Goal: Task Accomplishment & Management: Manage account settings

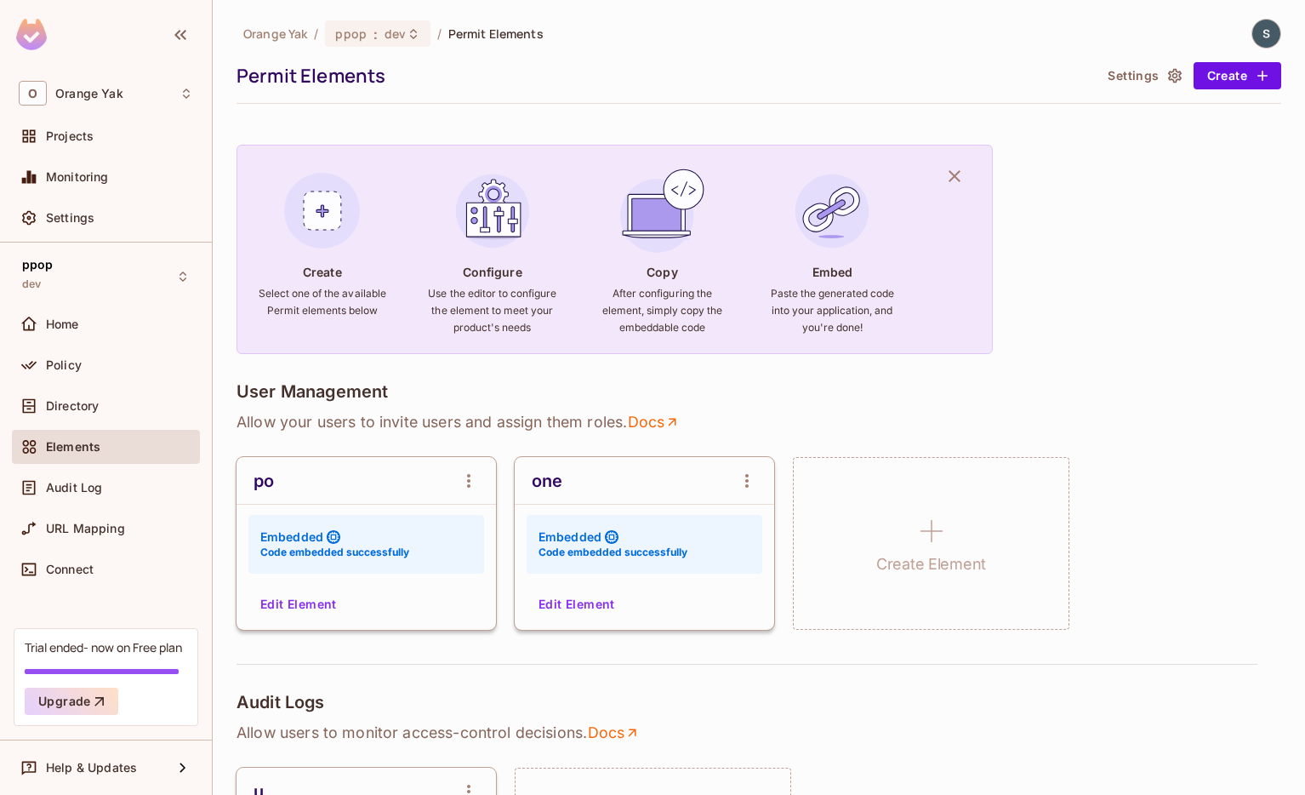
click at [305, 612] on button "Edit Element" at bounding box center [299, 604] width 90 height 27
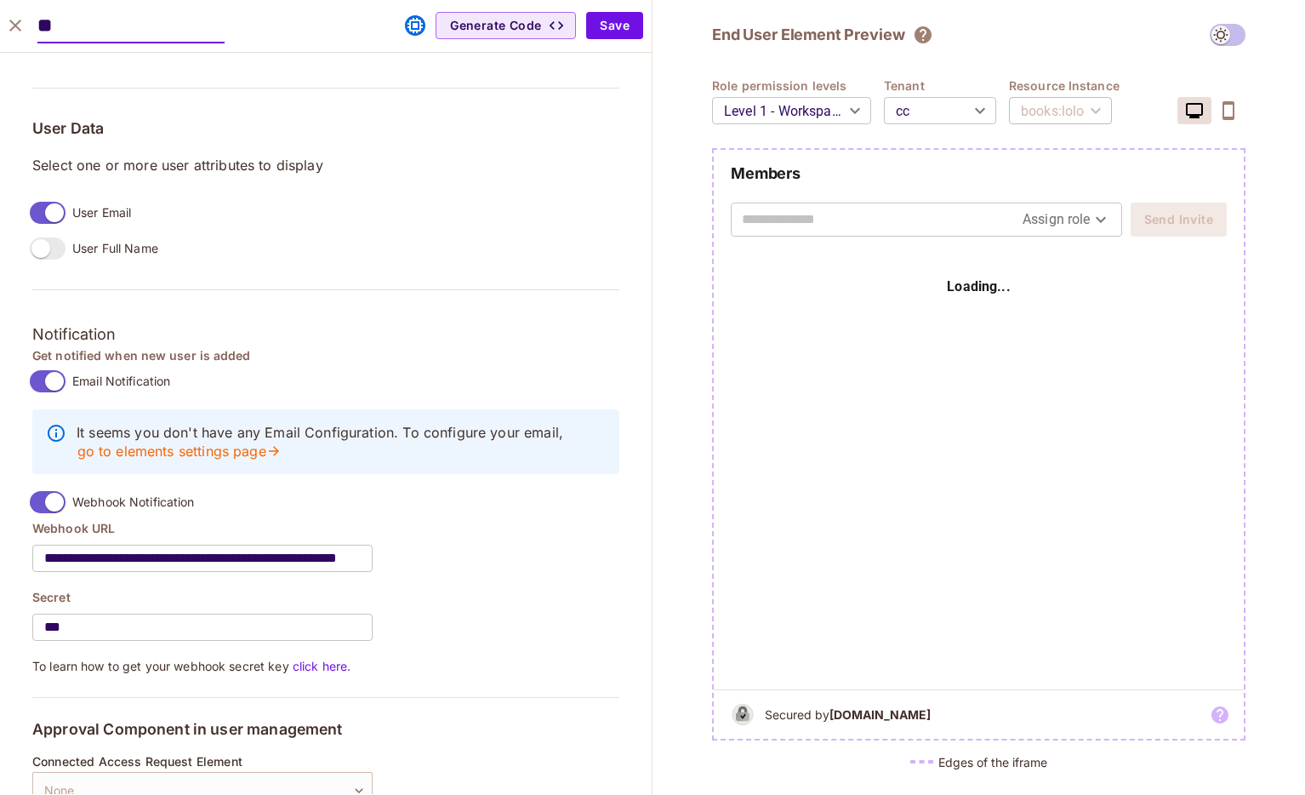
scroll to position [1397, 0]
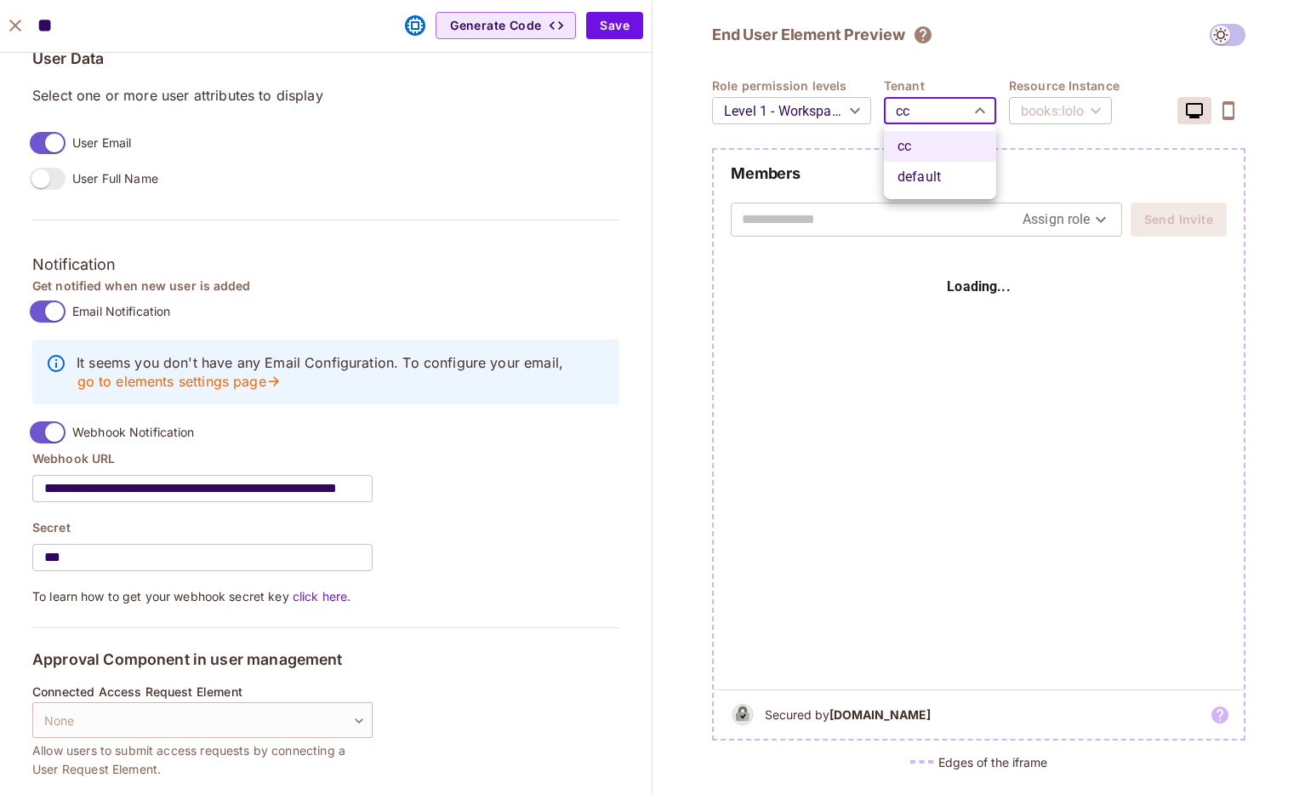
click at [955, 129] on body "O Orange Yak Projects Monitoring Settings ppop dev Home Policy Directory Elemen…" at bounding box center [652, 397] width 1305 height 795
click at [940, 169] on li "default" at bounding box center [940, 177] width 112 height 31
type input "*******"
click at [1064, 120] on div "​" at bounding box center [1058, 111] width 98 height 48
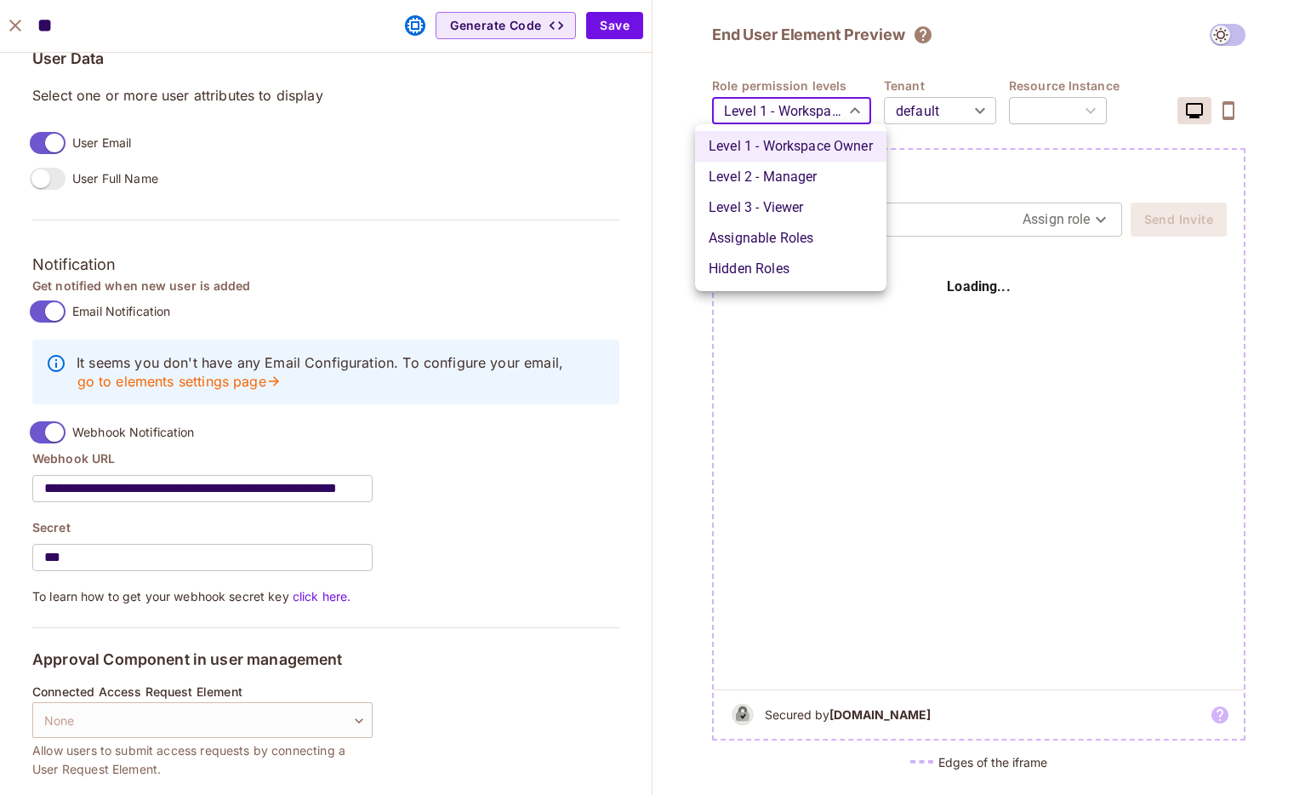
click at [810, 95] on body "O Orange Yak Projects Monitoring Settings ppop dev Home Policy Directory Elemen…" at bounding box center [652, 397] width 1305 height 795
click at [791, 96] on div at bounding box center [652, 397] width 1305 height 795
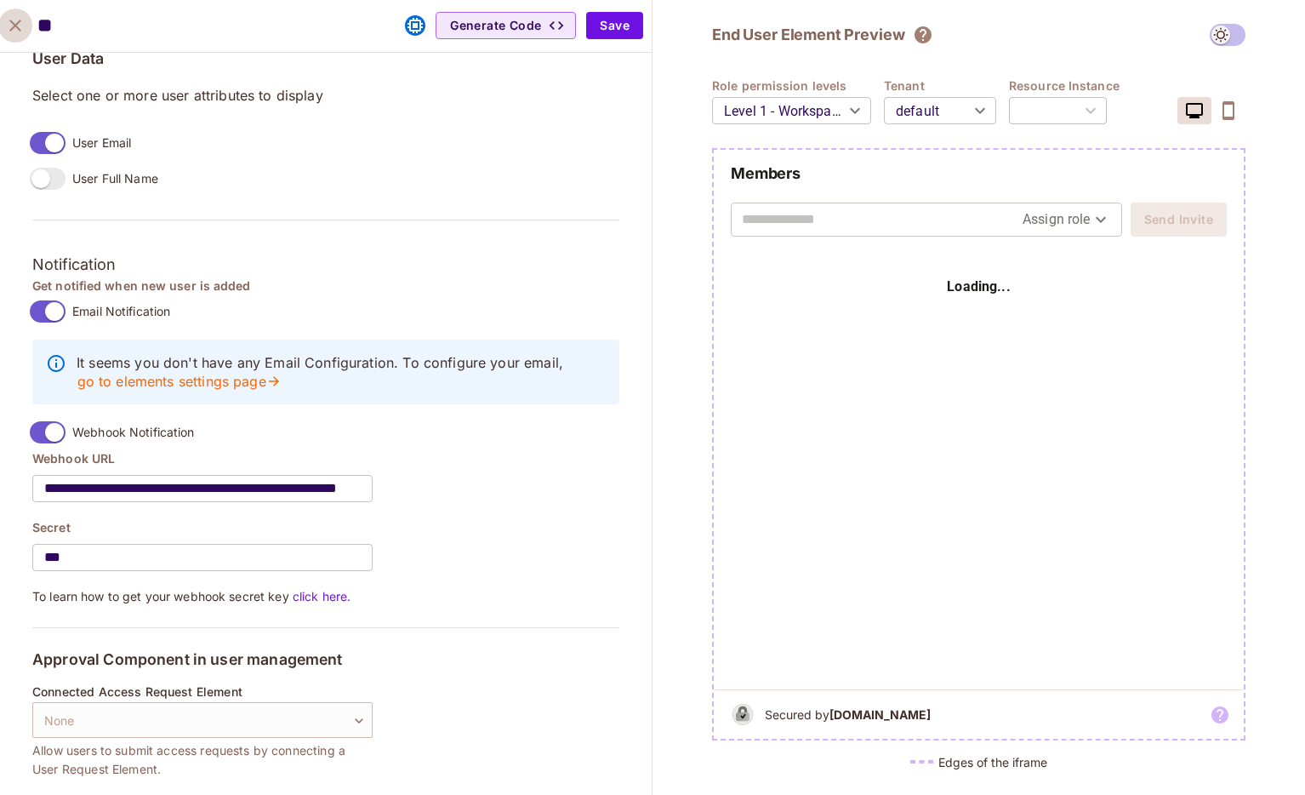
click at [18, 15] on icon "close" at bounding box center [15, 25] width 20 height 20
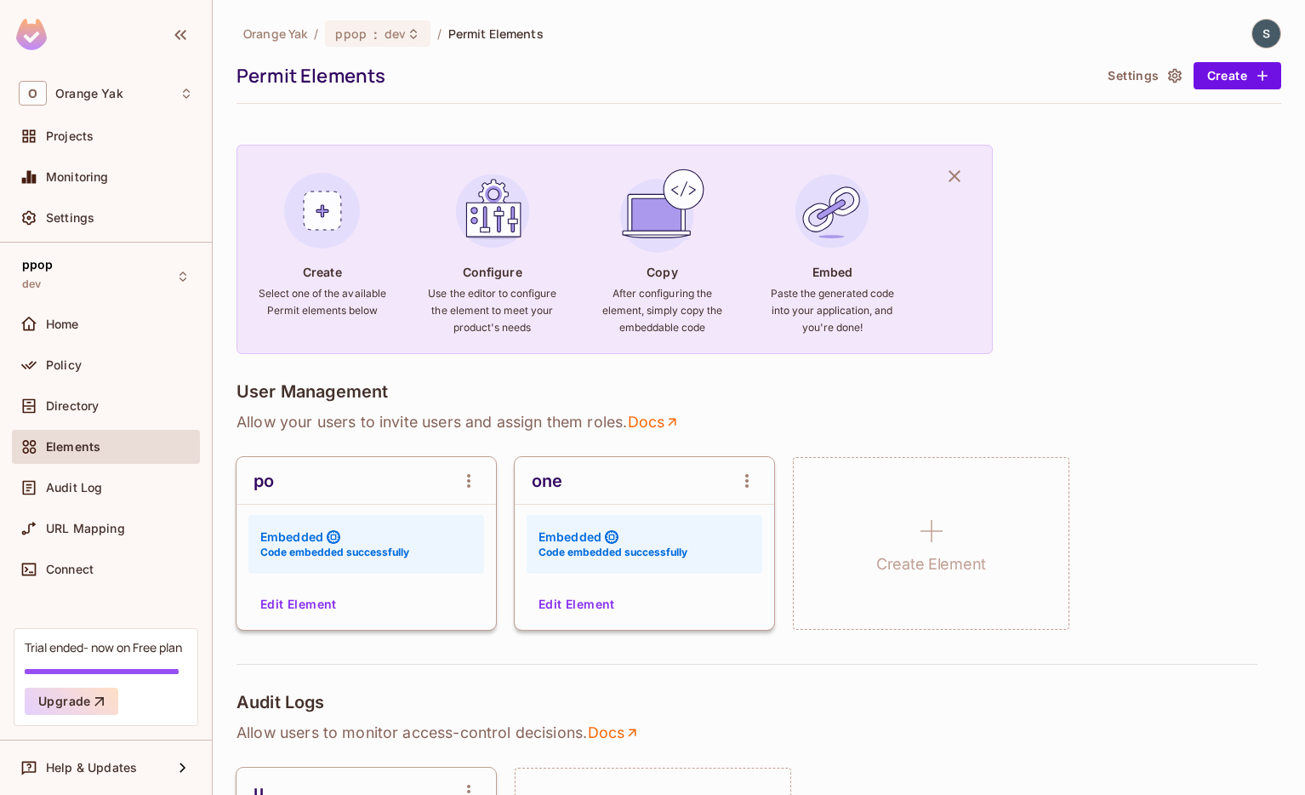
click at [592, 597] on button "Edit Element" at bounding box center [577, 604] width 90 height 27
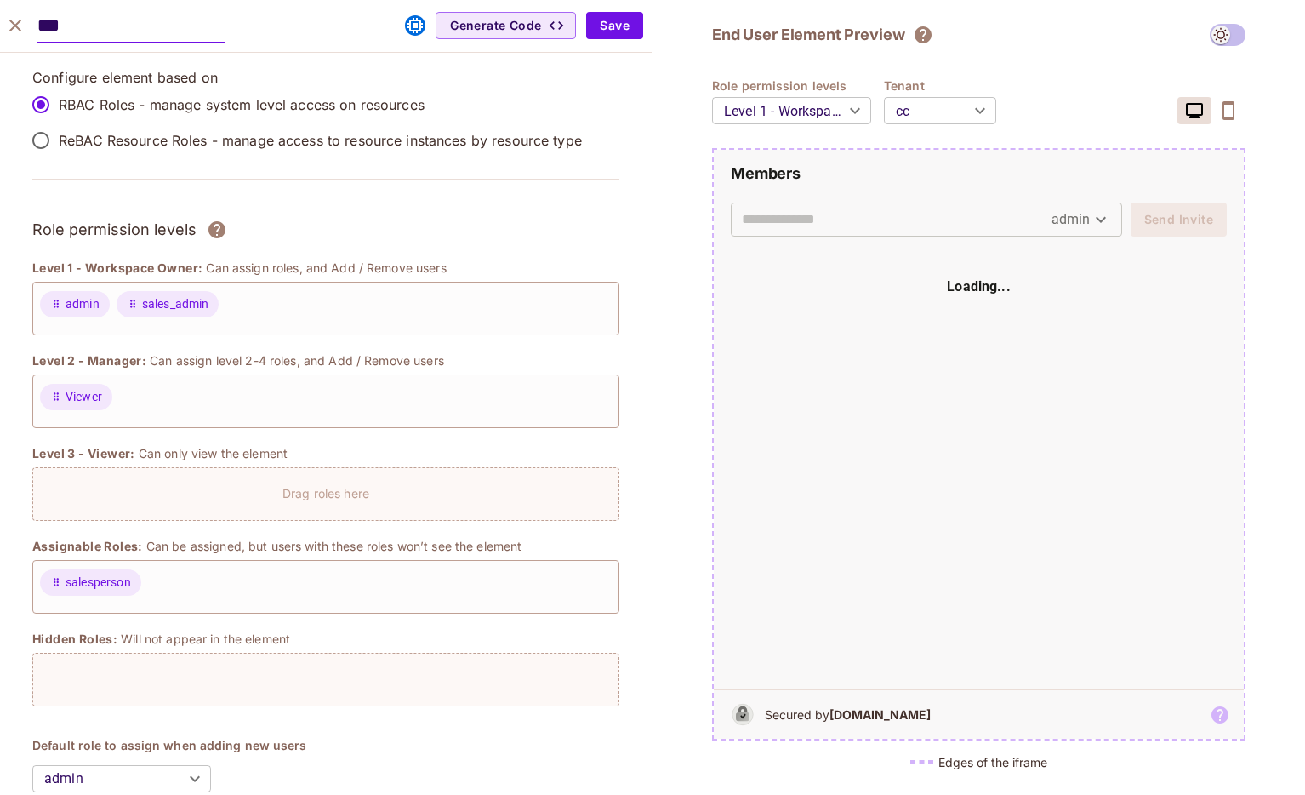
click at [907, 103] on body "O Orange Yak Projects Monitoring Settings ppop dev Home Policy Directory Elemen…" at bounding box center [652, 397] width 1305 height 795
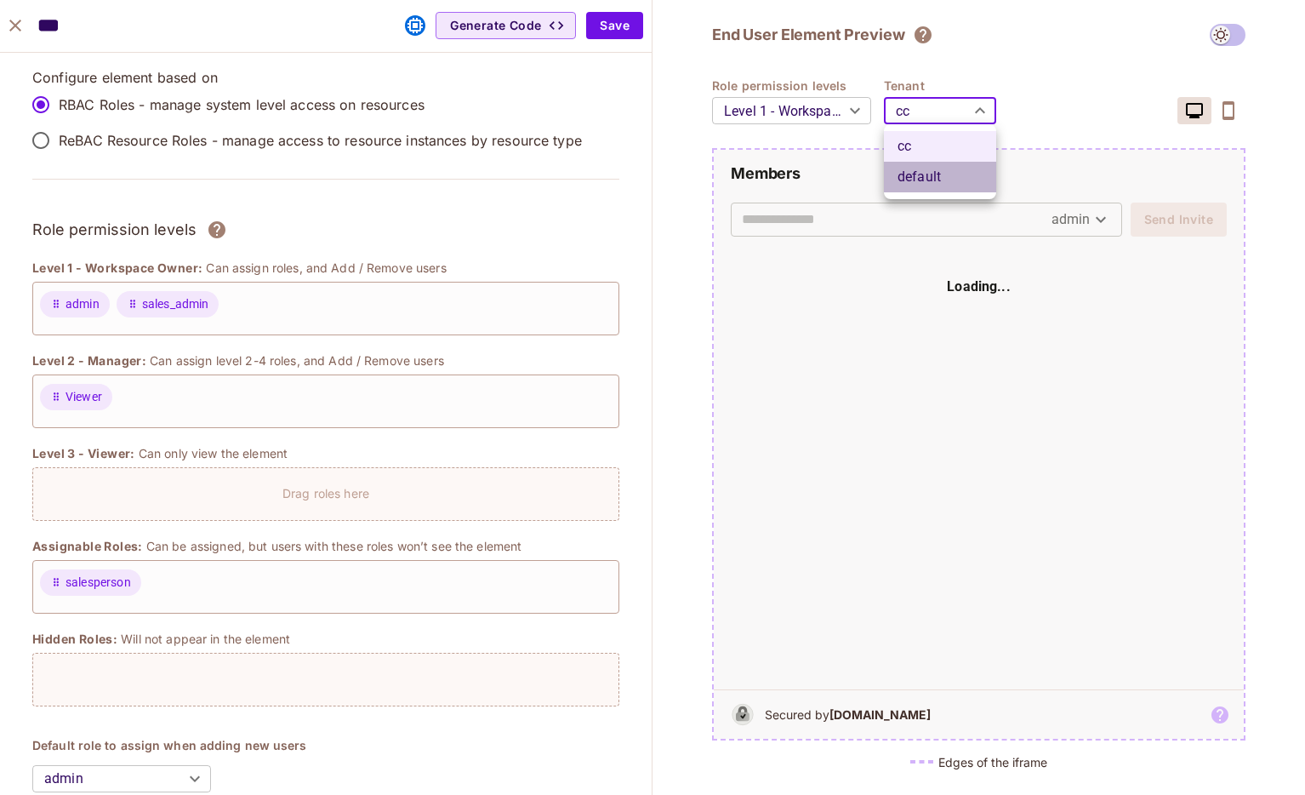
click at [913, 165] on li "default" at bounding box center [940, 177] width 112 height 31
type input "*******"
click at [708, 274] on div "End User Element Preview Role permission levels Level 1 - Workspace Owner *****…" at bounding box center [979, 397] width 653 height 795
click at [936, 204] on div at bounding box center [897, 219] width 310 height 32
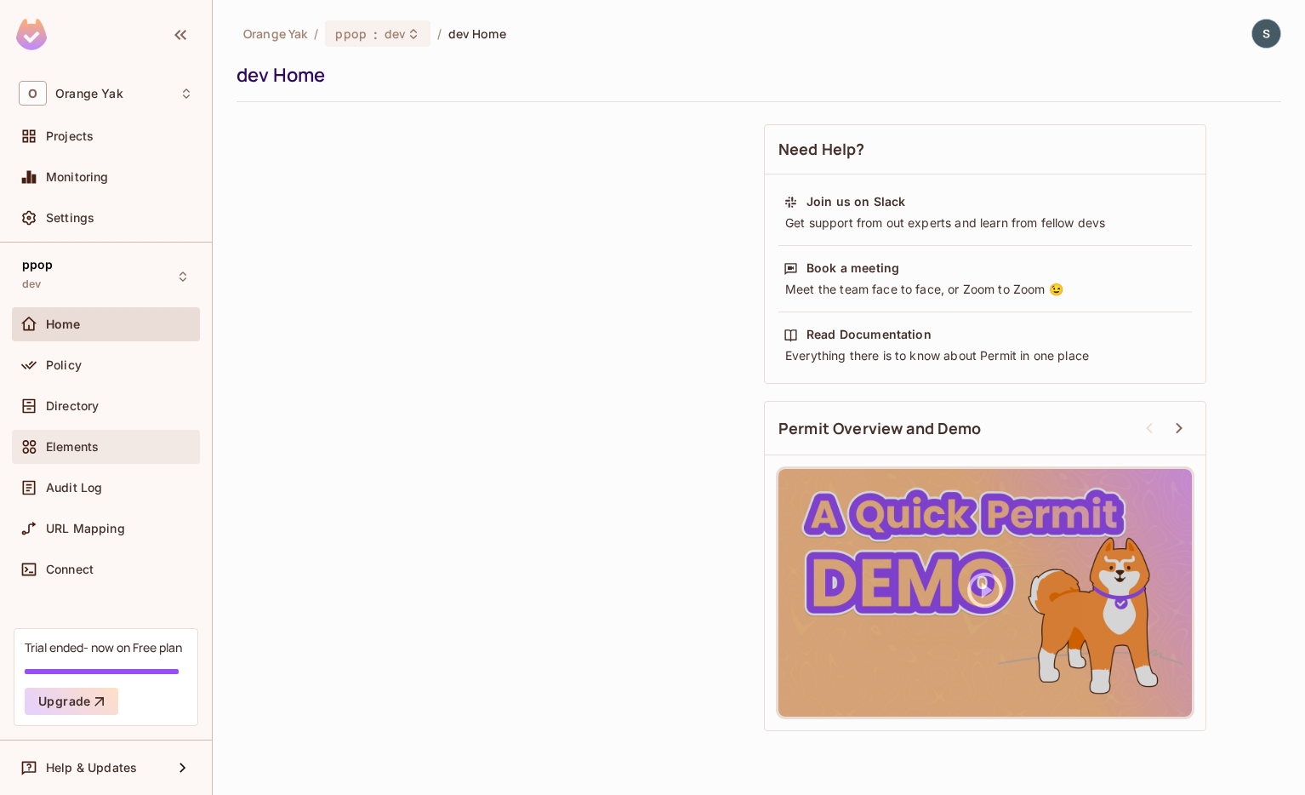
click at [60, 458] on div "Elements" at bounding box center [106, 447] width 188 height 34
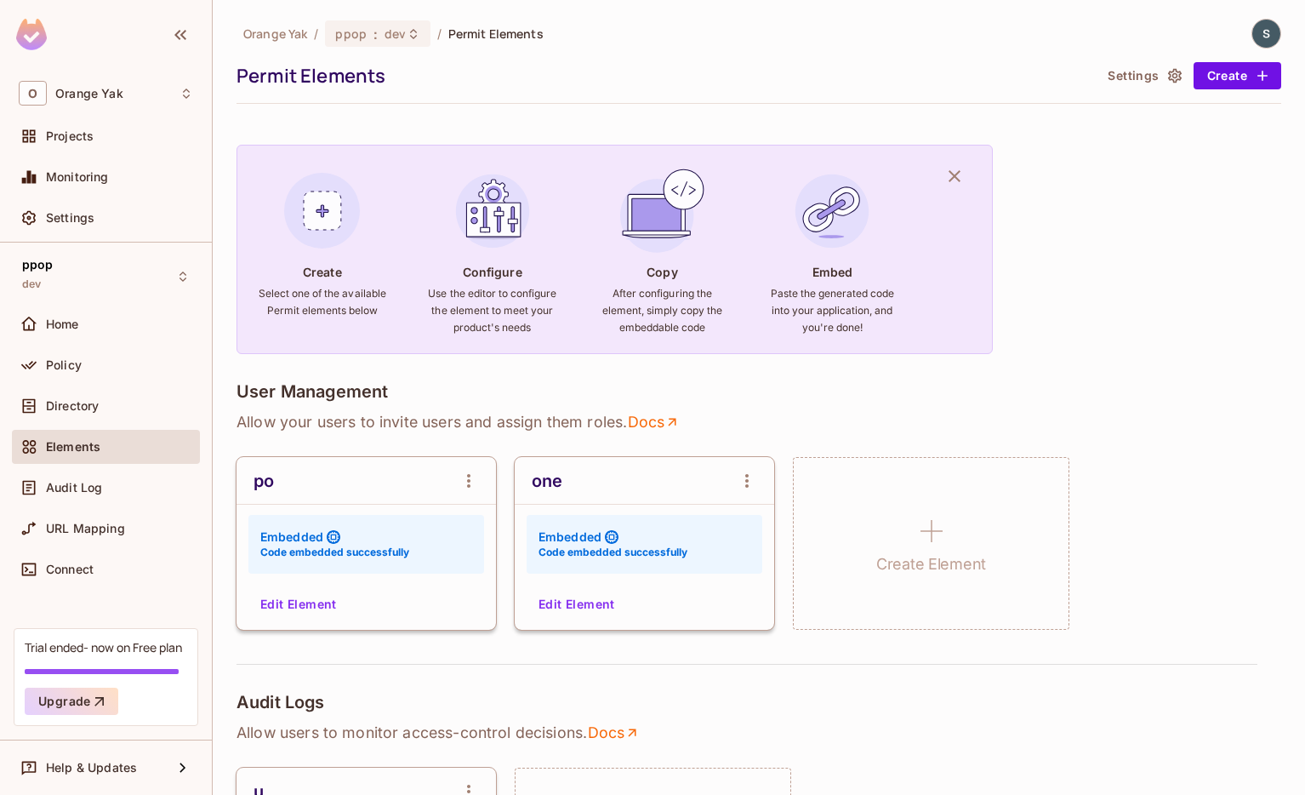
click at [591, 611] on button "Edit Element" at bounding box center [577, 604] width 90 height 27
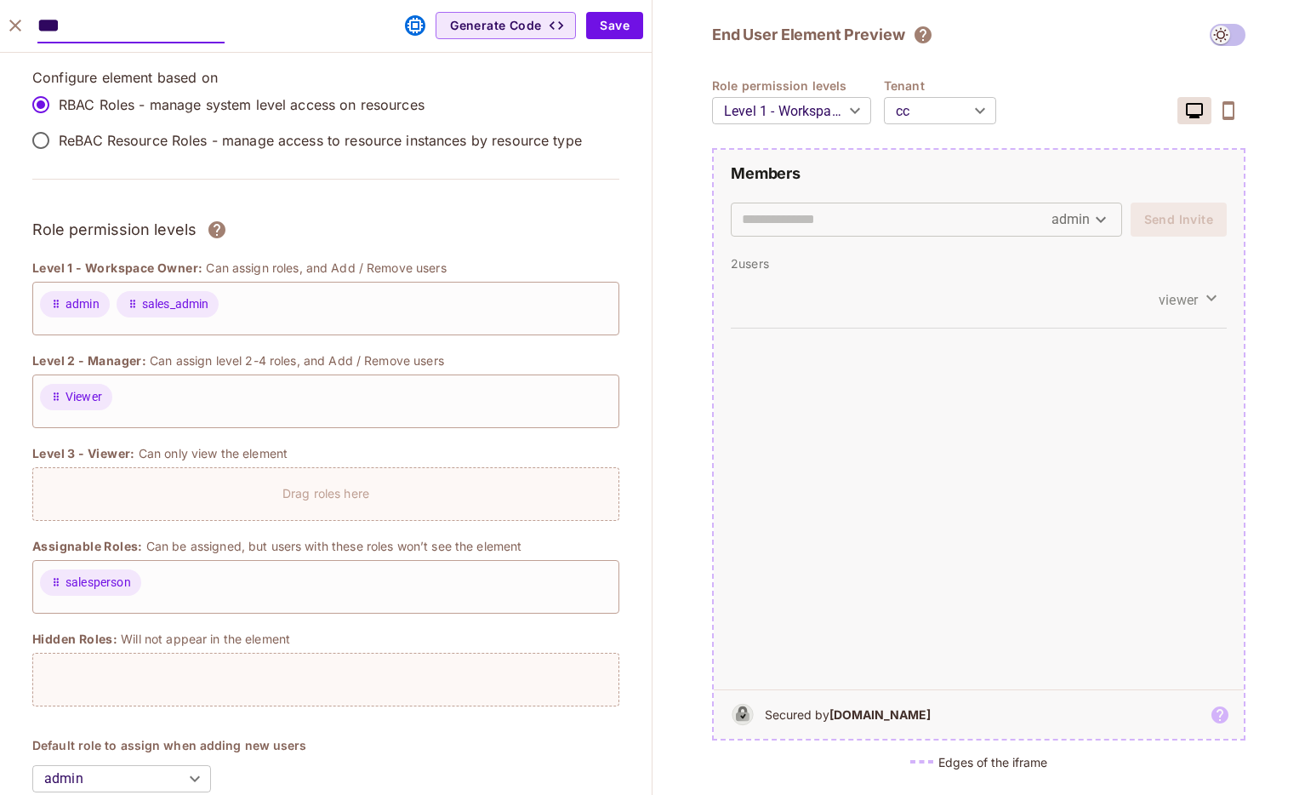
click at [914, 117] on body "O Orange Yak Projects Monitoring Settings ppop dev Home Policy Directory Elemen…" at bounding box center [652, 397] width 1305 height 795
click at [916, 165] on li "default" at bounding box center [940, 177] width 112 height 31
type input "*******"
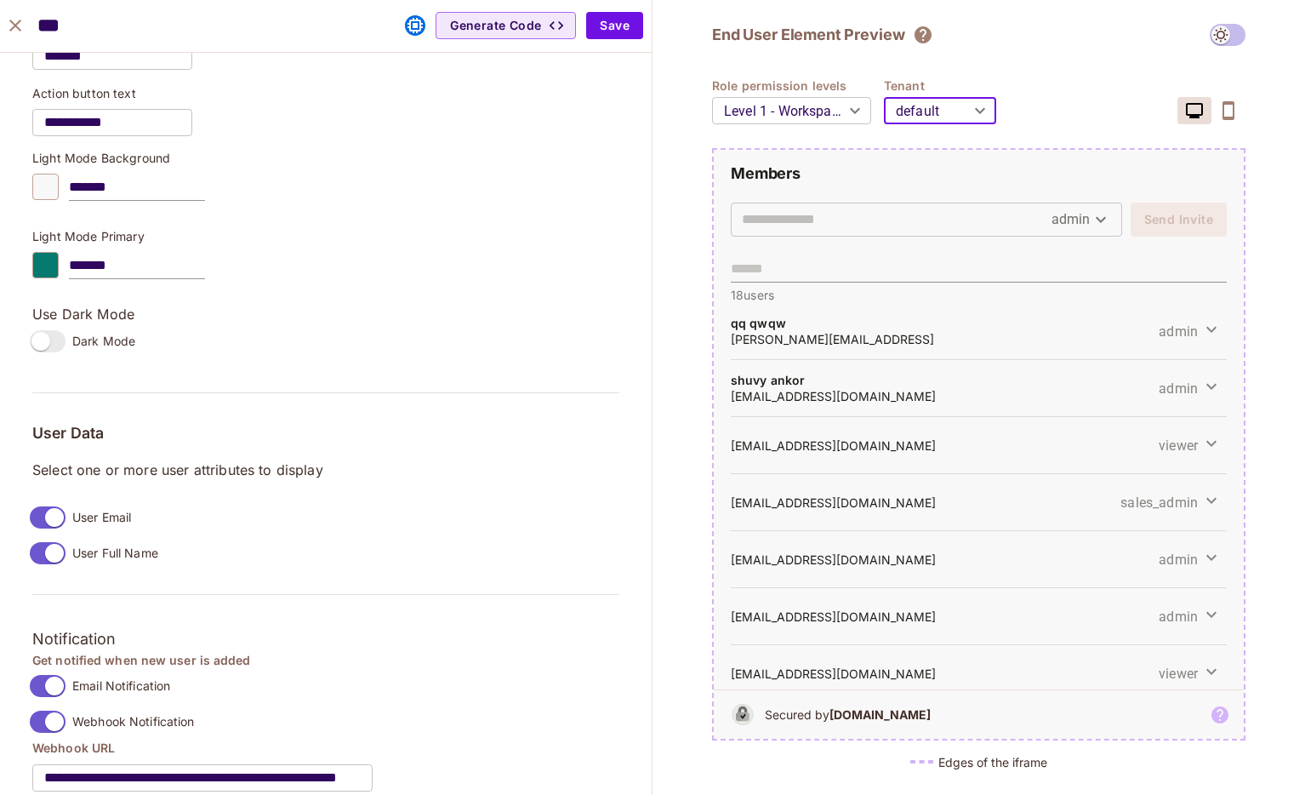
scroll to position [1259, 0]
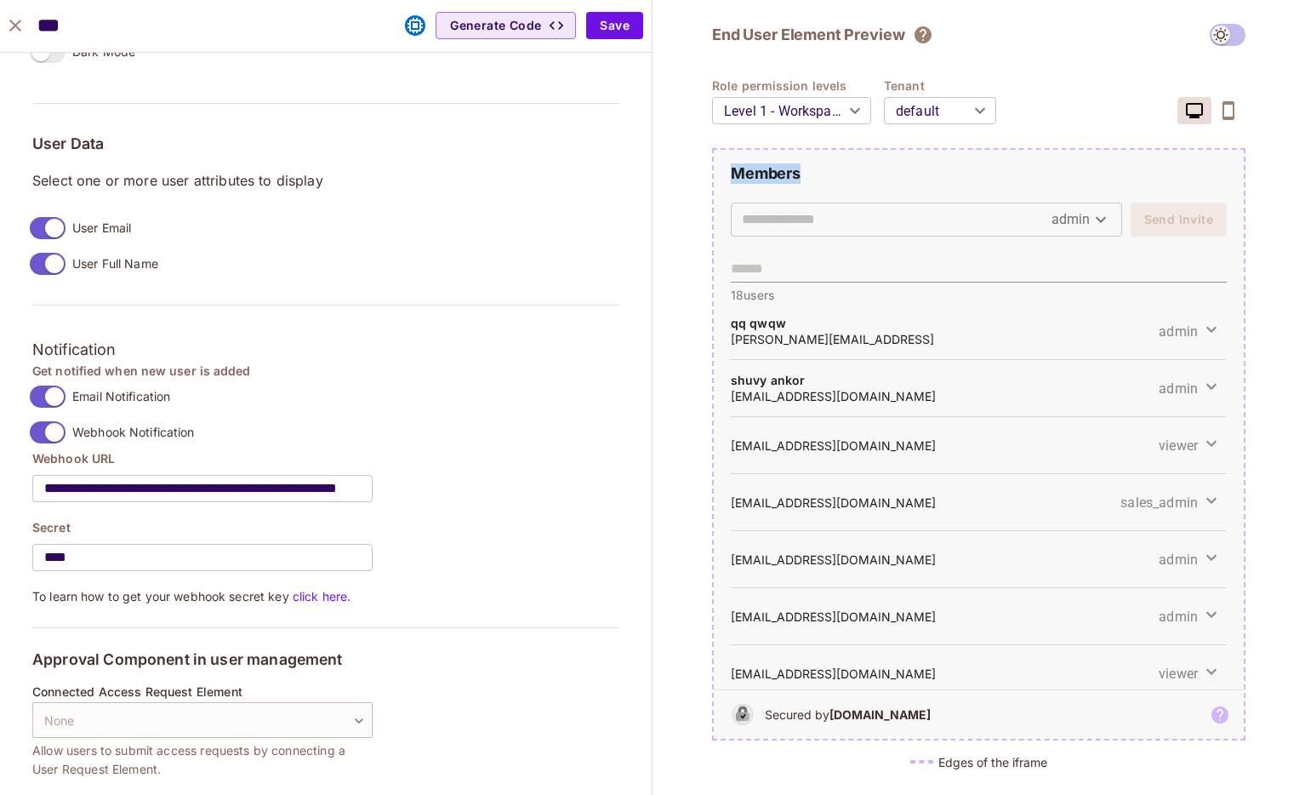
drag, startPoint x: 734, startPoint y: 170, endPoint x: 804, endPoint y: 185, distance: 71.3
click at [804, 185] on div "Members admin Send Invite" at bounding box center [979, 209] width 530 height 92
click at [793, 183] on div at bounding box center [793, 183] width 0 height 0
click at [780, 173] on h2 "Members" at bounding box center [979, 173] width 496 height 20
click at [37, 634] on div "**********" at bounding box center [325, 122] width 587 height 1314
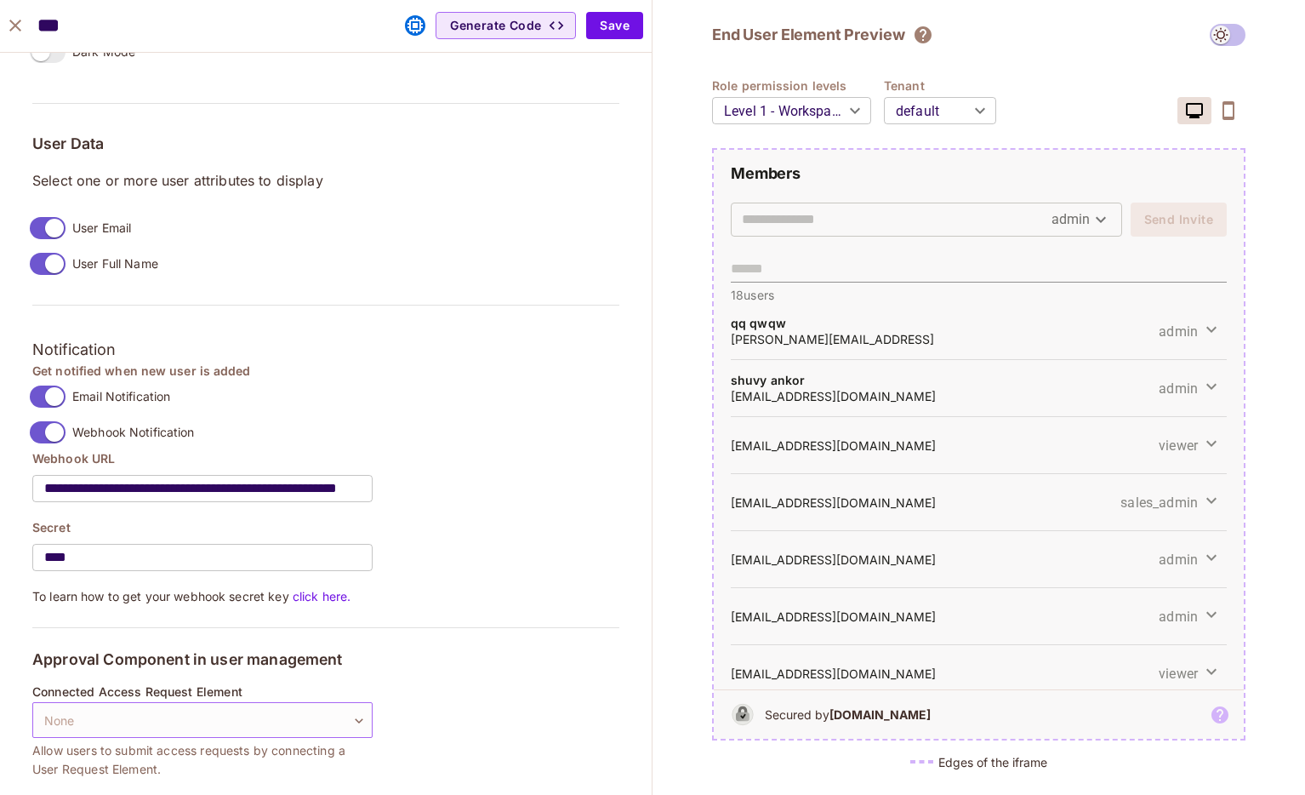
click at [63, 705] on body "O Orange Yak Projects Monitoring Settings ppop dev Home Policy Directory Elemen…" at bounding box center [652, 397] width 1305 height 795
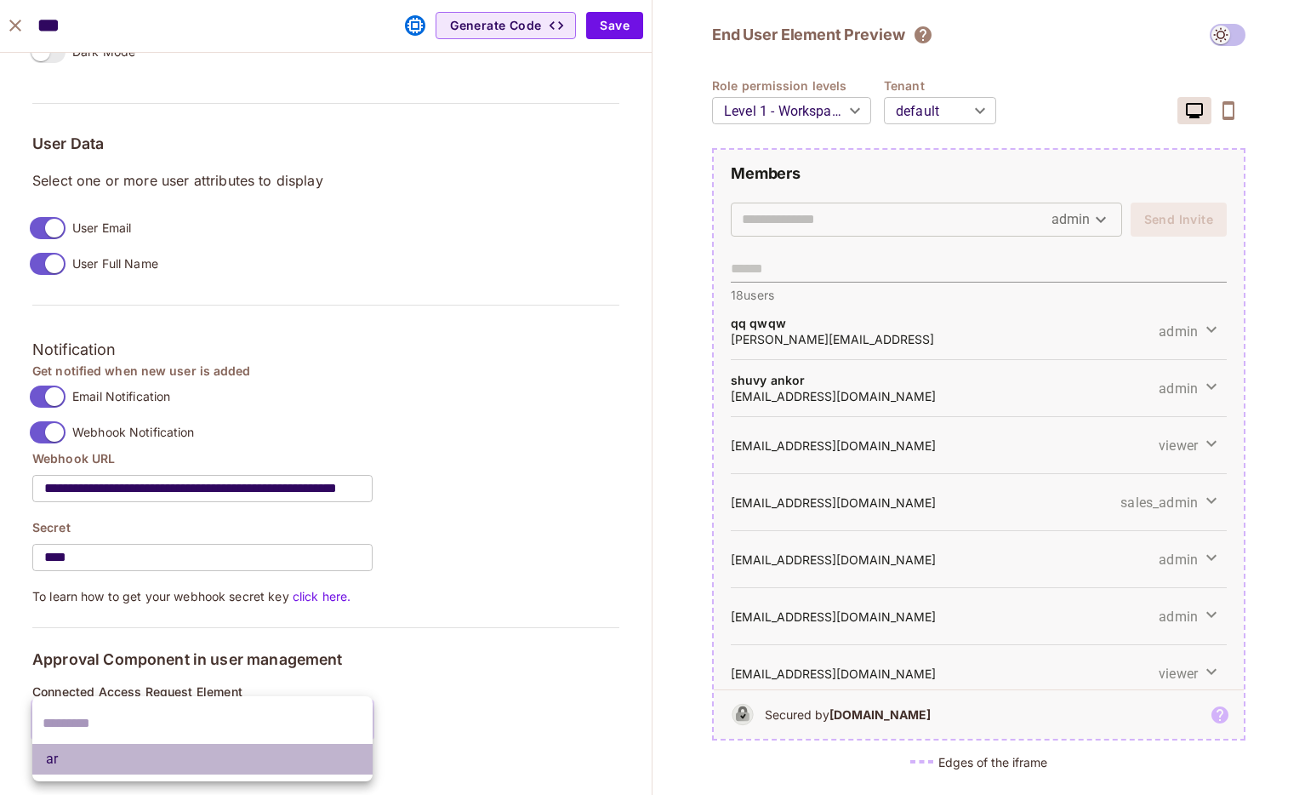
click at [69, 749] on li "ar" at bounding box center [202, 759] width 340 height 31
type input "**********"
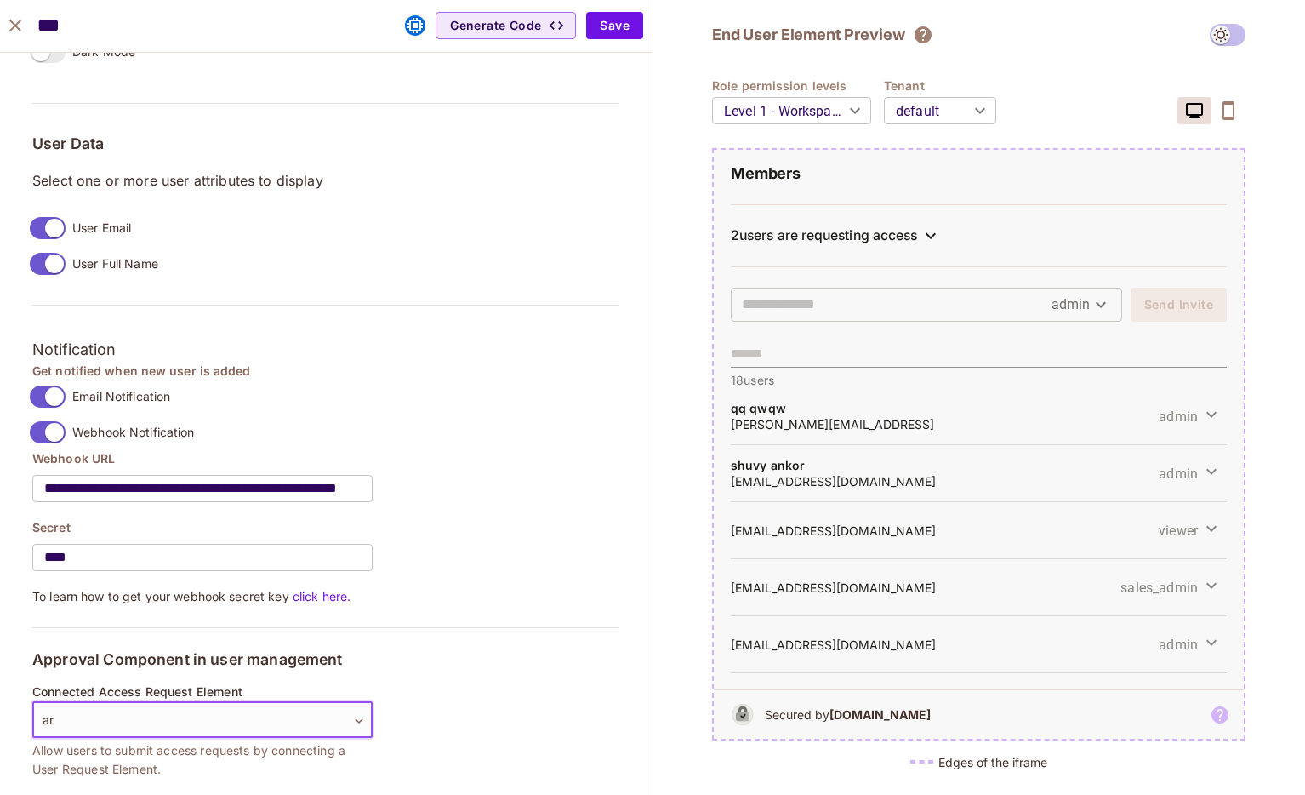
click at [893, 249] on div "2 users are requesting access" at bounding box center [979, 235] width 496 height 63
click at [897, 235] on div "2 users are requesting access" at bounding box center [824, 235] width 186 height 17
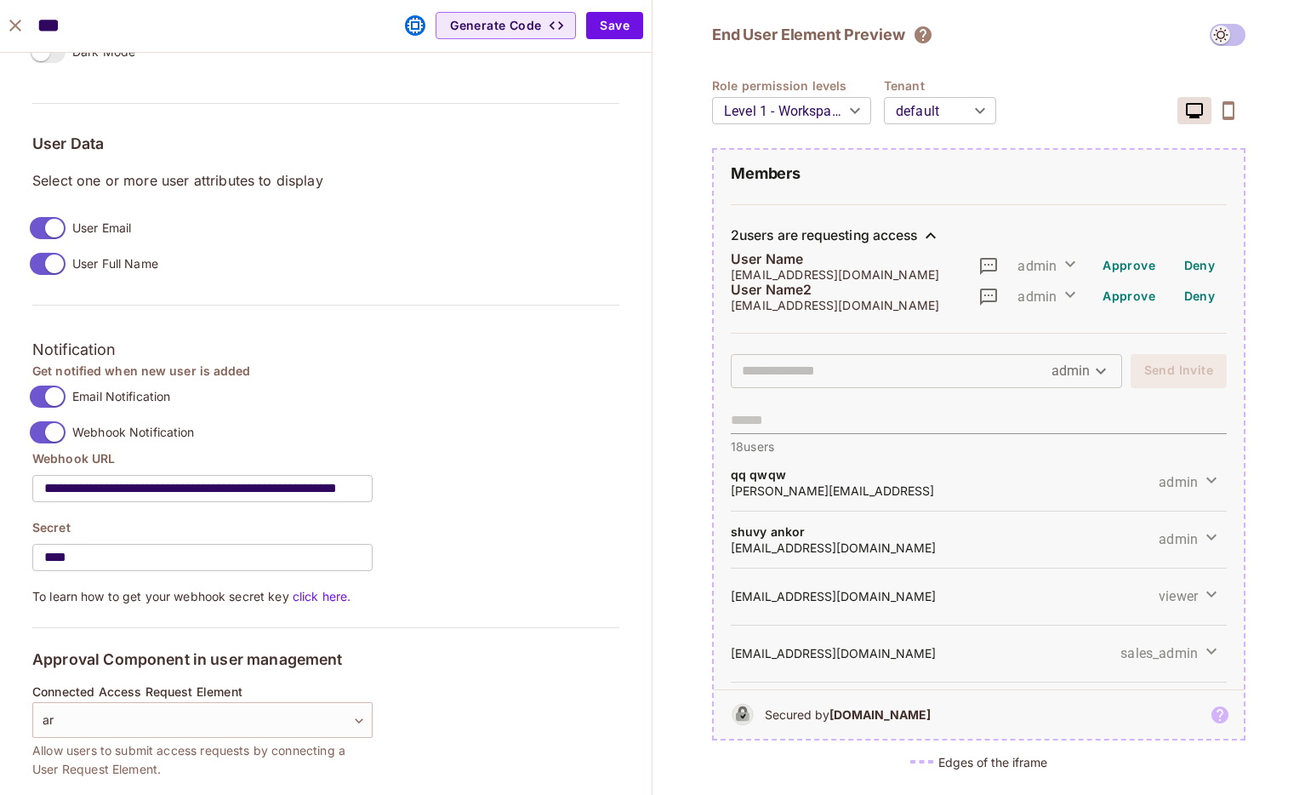
click at [898, 234] on div "2 users are requesting access" at bounding box center [824, 235] width 186 height 17
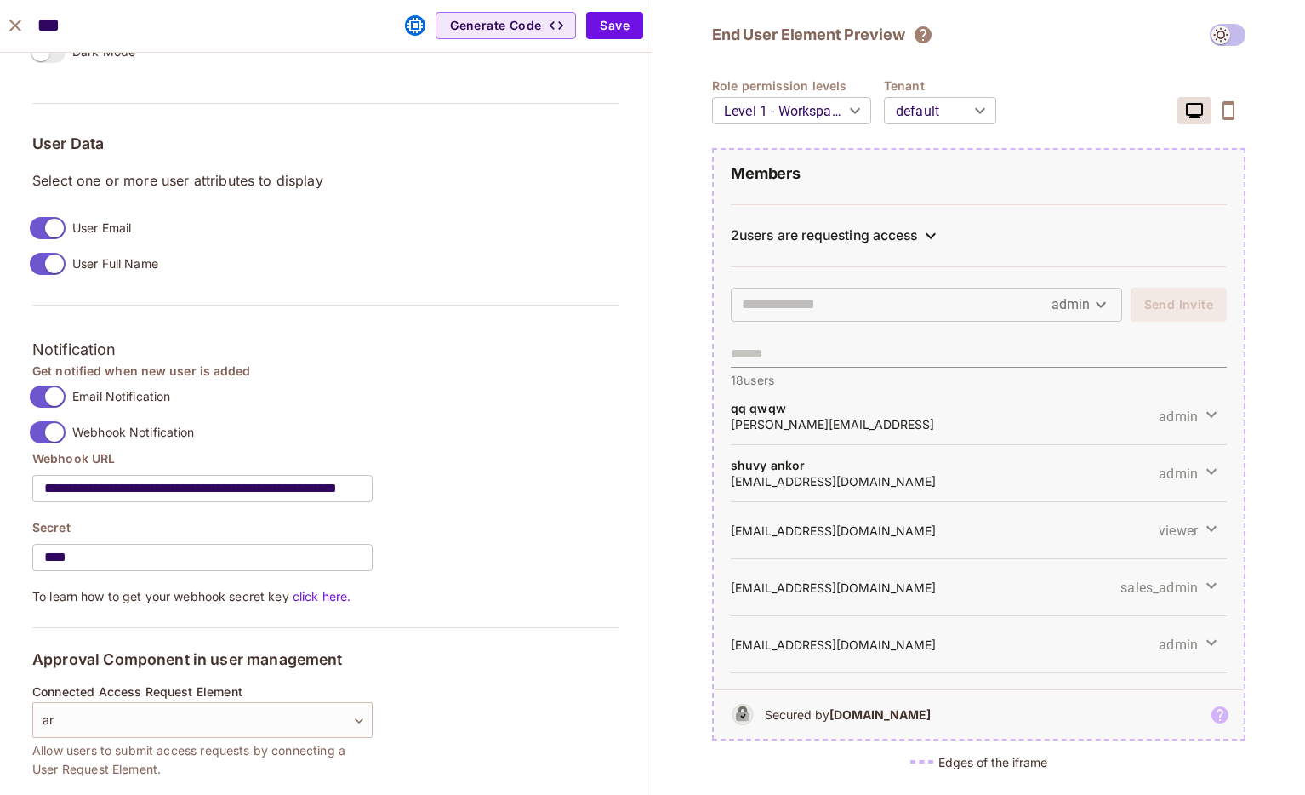
click at [211, 738] on div "**********" at bounding box center [202, 732] width 340 height 94
click at [211, 735] on body "O Orange Yak Projects Monitoring Settings ppop dev Home Policy Directory Elemen…" at bounding box center [652, 397] width 1305 height 795
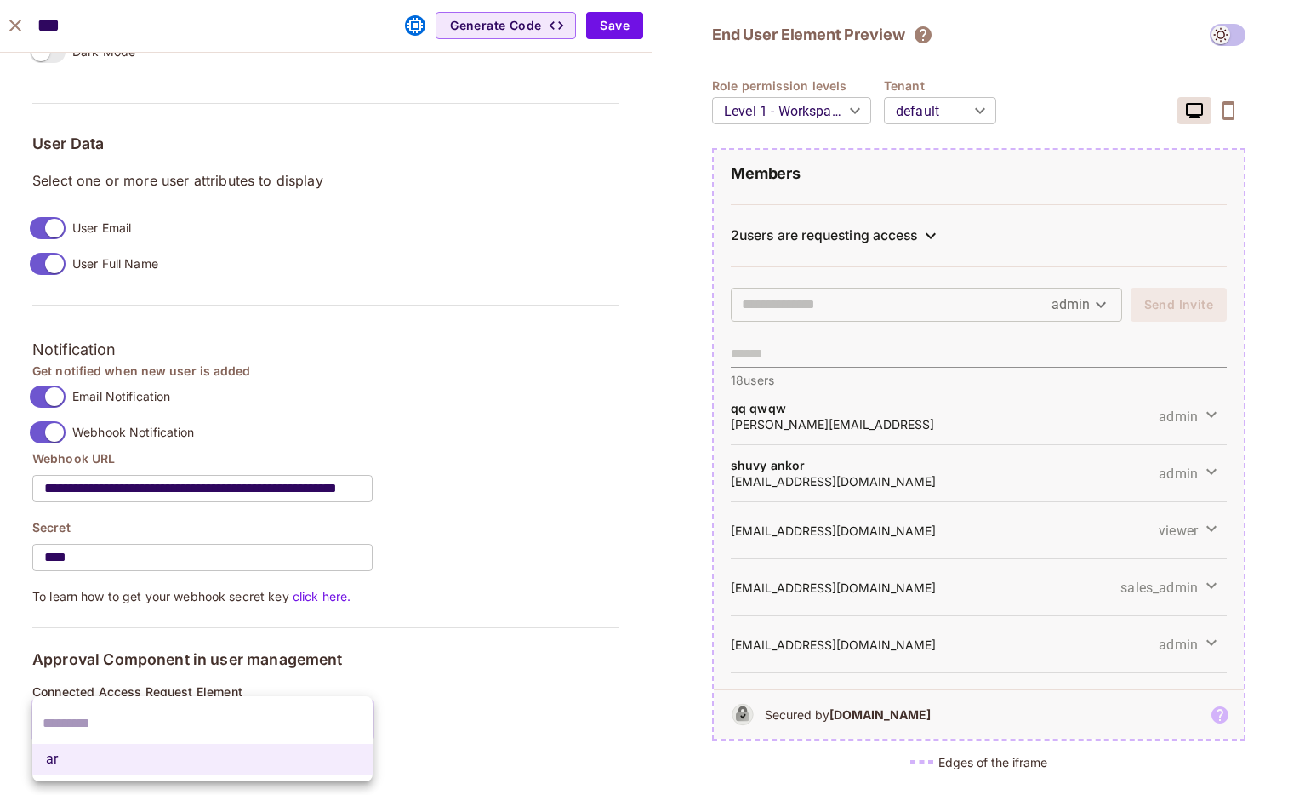
click at [157, 732] on input "text" at bounding box center [203, 723] width 320 height 27
click at [381, 694] on div at bounding box center [652, 397] width 1305 height 795
click at [357, 721] on body "O Orange Yak Projects Monitoring Settings ppop dev Home Policy Directory Elemen…" at bounding box center [652, 397] width 1305 height 795
click at [340, 769] on li "ar" at bounding box center [202, 759] width 340 height 31
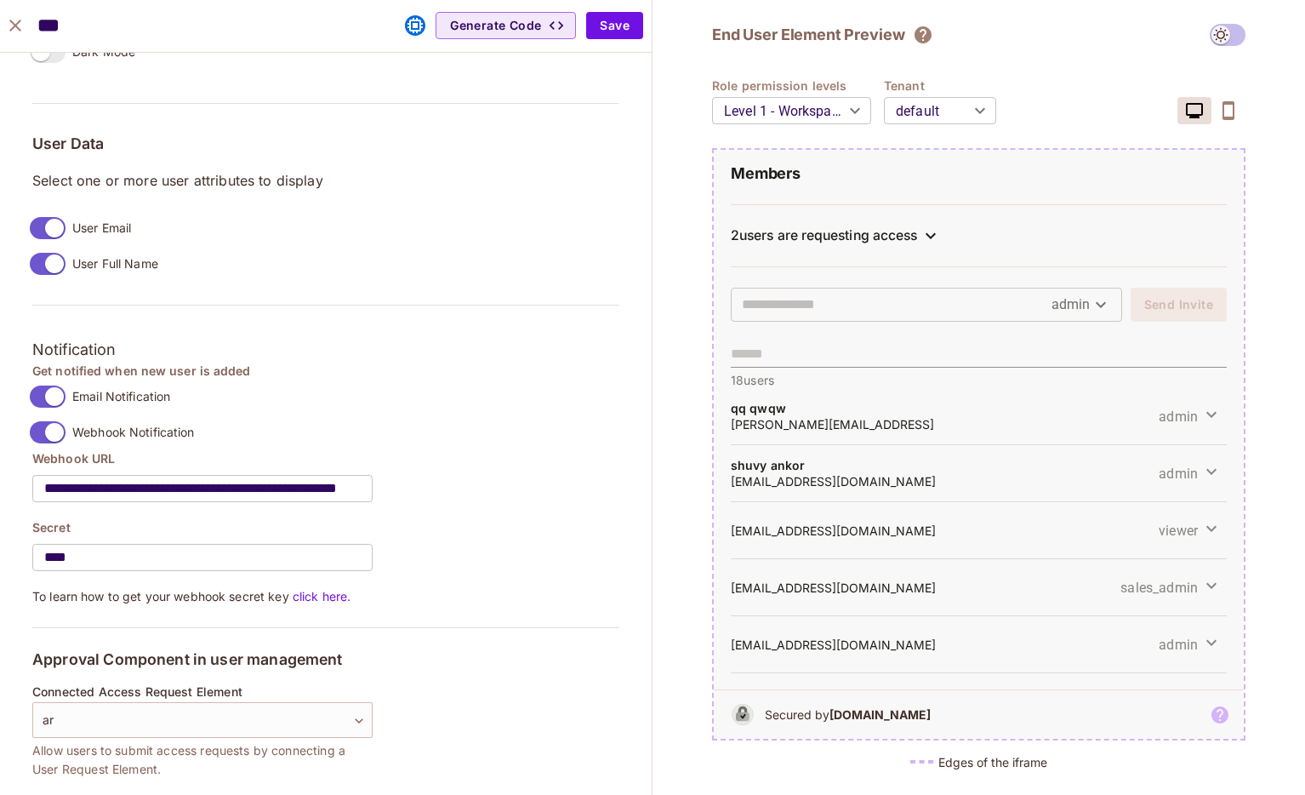
click at [414, 749] on div "**********" at bounding box center [325, 243] width 587 height 1557
click at [14, 26] on icon "close" at bounding box center [15, 26] width 12 height 12
type input "*******"
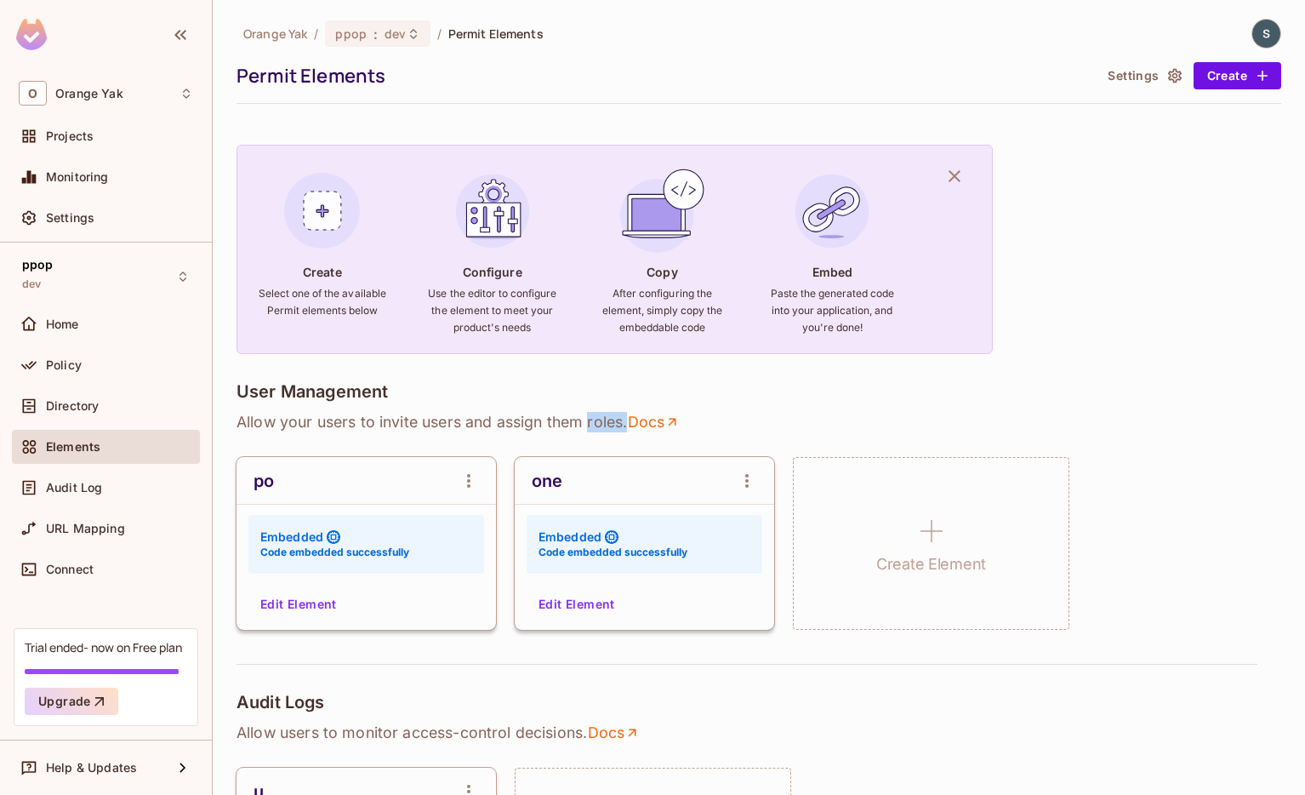
drag, startPoint x: 631, startPoint y: 426, endPoint x: 591, endPoint y: 426, distance: 39.1
click at [591, 426] on p "Allow your users to invite users and assign them roles . Docs" at bounding box center [759, 422] width 1045 height 20
click at [576, 426] on p "Allow your users to invite users and assign them roles . Docs" at bounding box center [759, 422] width 1045 height 20
click at [599, 428] on p "Allow your users to invite users and assign them roles . Docs" at bounding box center [759, 422] width 1045 height 20
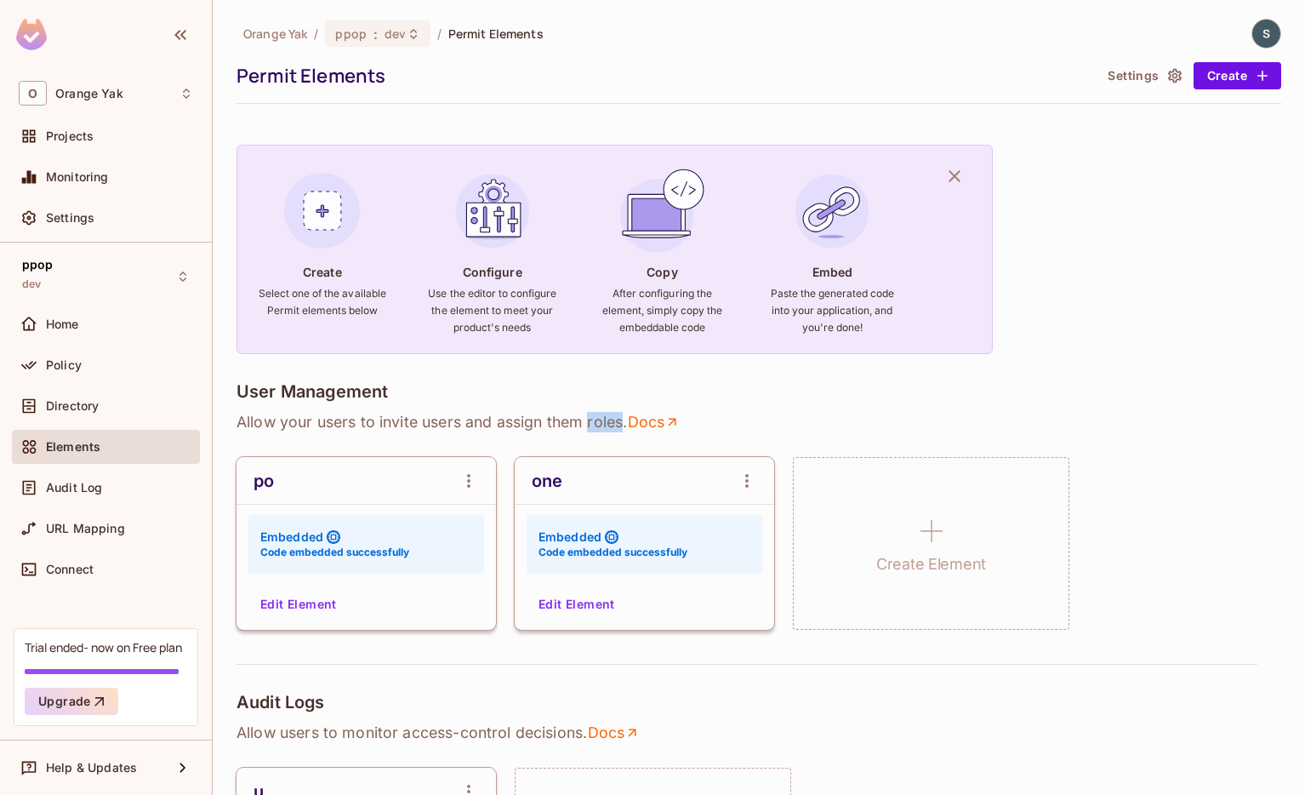
click at [599, 428] on p "Allow your users to invite users and assign them roles . Docs" at bounding box center [759, 422] width 1045 height 20
click at [595, 416] on p "Allow your users to invite users and assign them roles . Docs" at bounding box center [759, 422] width 1045 height 20
click at [594, 408] on div "User Management Allow your users to invite users and assign them roles . Docs p…" at bounding box center [759, 505] width 1045 height 249
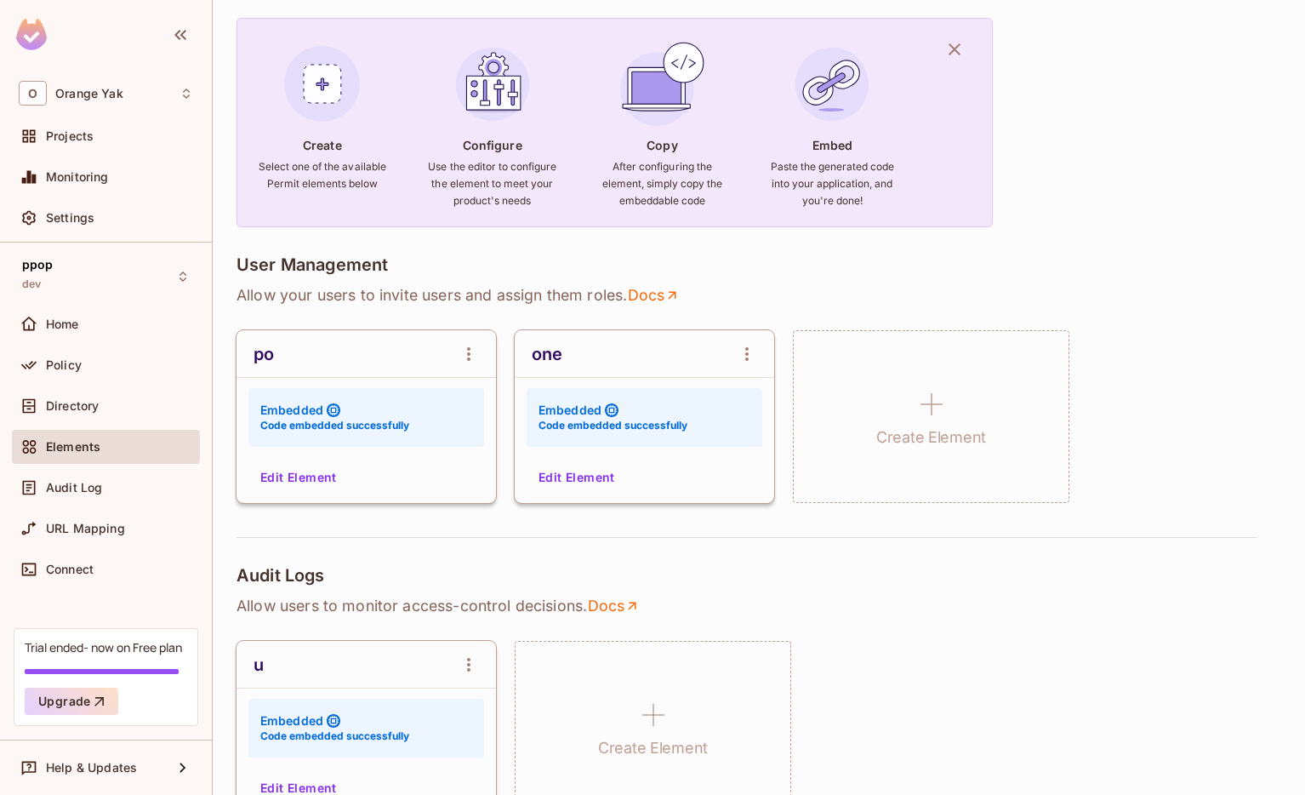
scroll to position [124, 0]
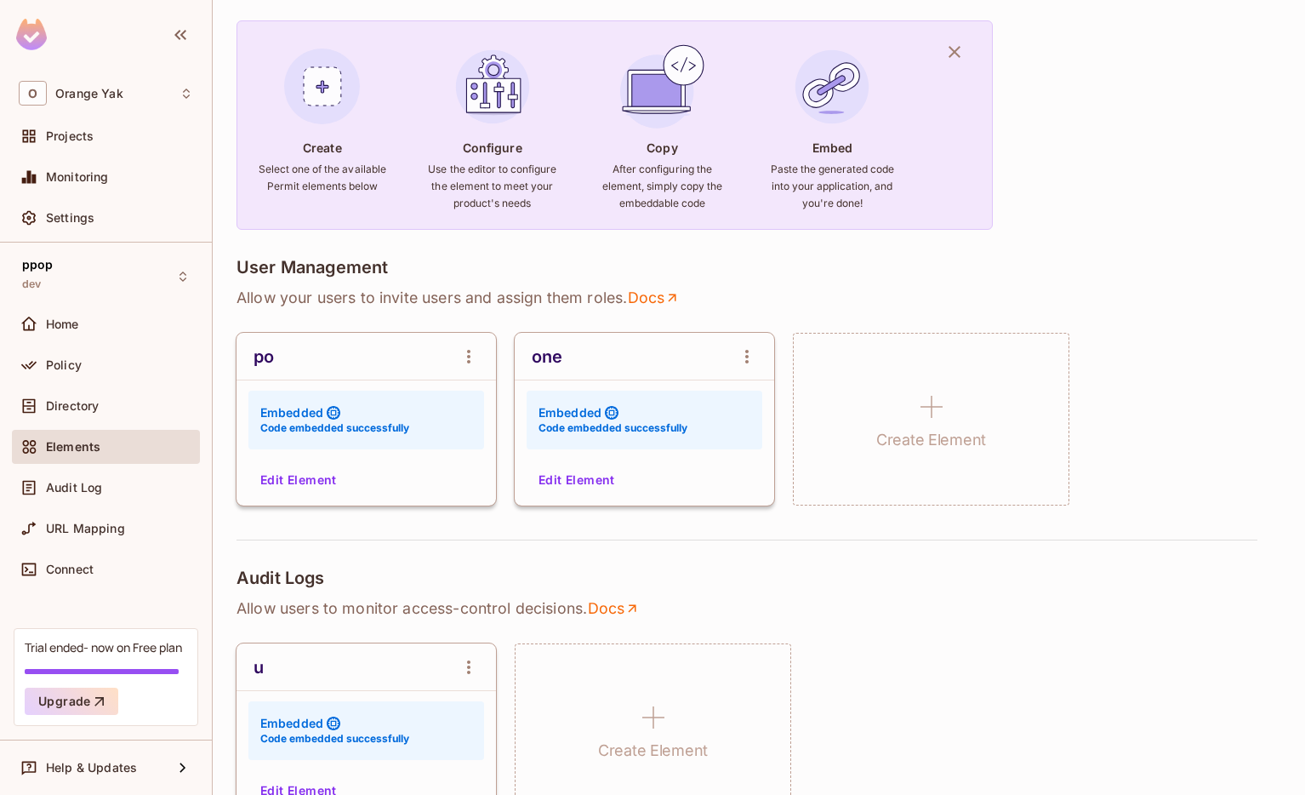
click at [568, 483] on button "Edit Element" at bounding box center [577, 479] width 90 height 27
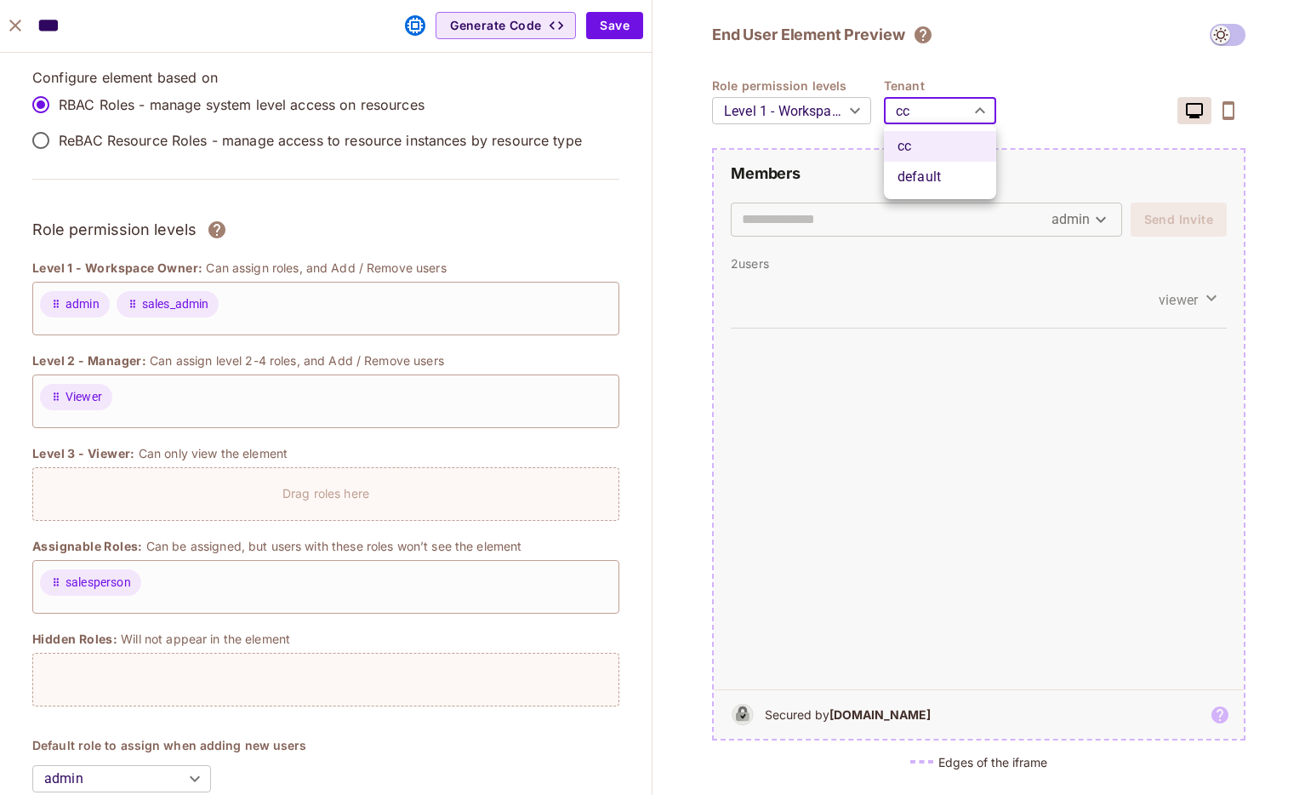
click at [938, 108] on body "O Orange Yak Projects Monitoring Settings ppop dev Home Policy Directory Elemen…" at bounding box center [652, 397] width 1305 height 795
click at [908, 165] on li "default" at bounding box center [940, 177] width 112 height 31
type input "*******"
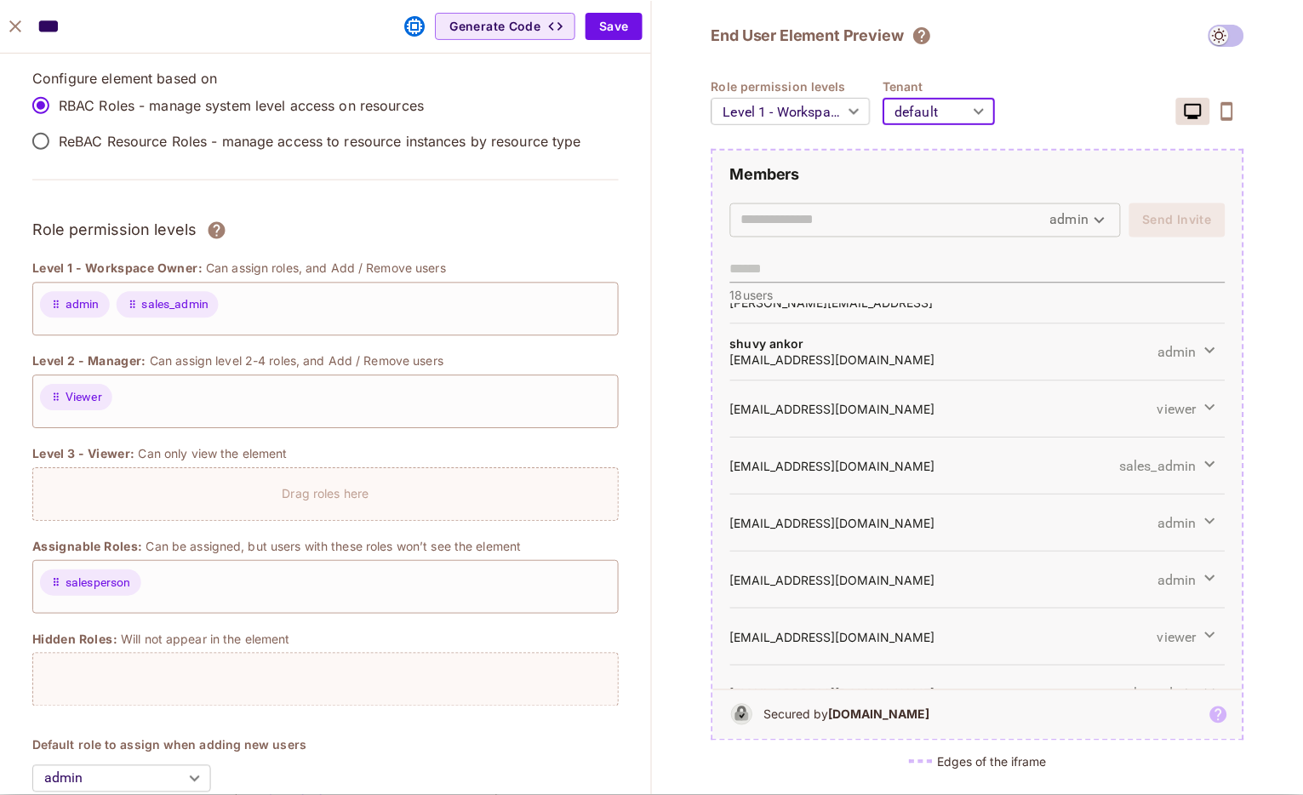
scroll to position [58, 0]
